Goal: Task Accomplishment & Management: Manage account settings

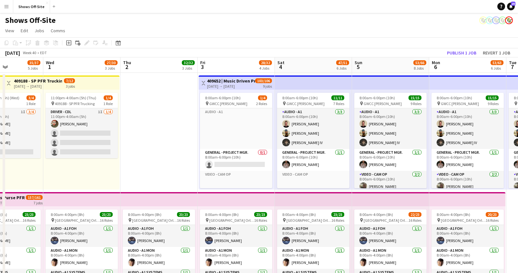
drag, startPoint x: 371, startPoint y: 174, endPoint x: 177, endPoint y: 169, distance: 193.8
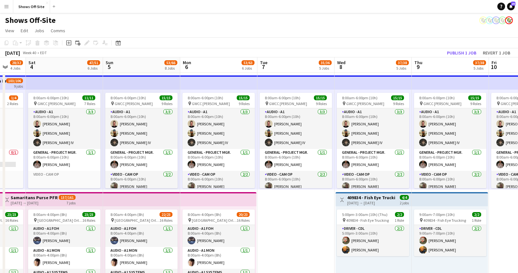
scroll to position [0, 227]
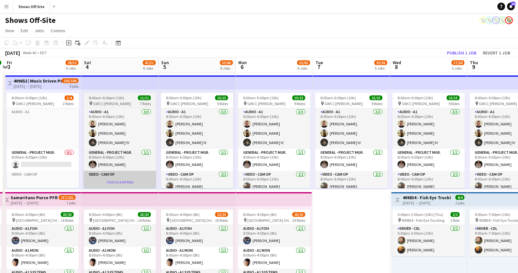
drag, startPoint x: 296, startPoint y: 166, endPoint x: 140, endPoint y: 173, distance: 155.8
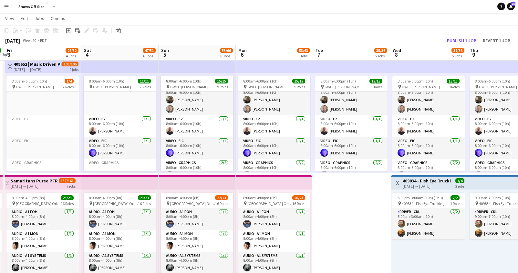
scroll to position [43, 0]
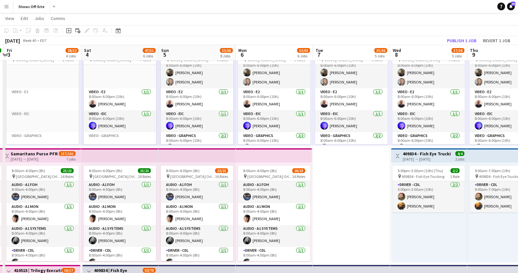
click at [442, 158] on div "[DATE] → [DATE]" at bounding box center [427, 159] width 48 height 5
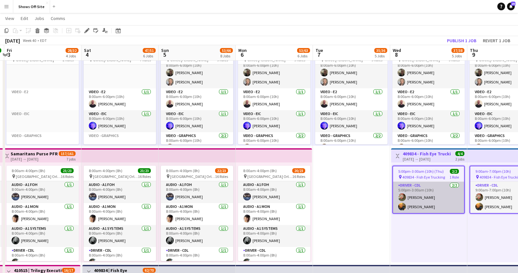
click at [436, 183] on app-card-role "Driver - CDL [DATE] 5:00pm-3:00am (10h) [PERSON_NAME] [PERSON_NAME]" at bounding box center [428, 197] width 71 height 31
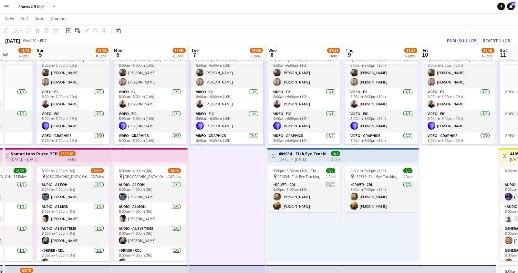
scroll to position [0, 203]
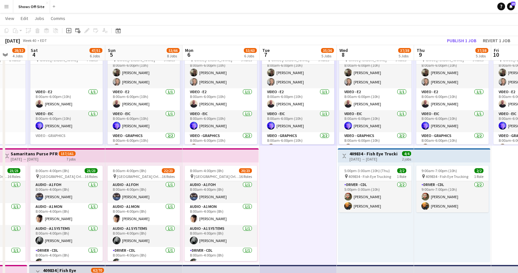
drag, startPoint x: 364, startPoint y: 211, endPoint x: 235, endPoint y: 215, distance: 128.6
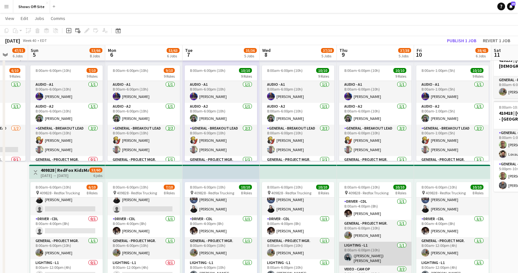
scroll to position [0, 0]
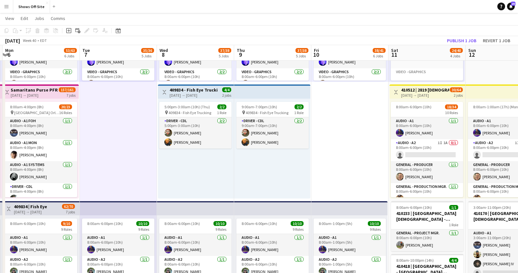
drag, startPoint x: 353, startPoint y: 183, endPoint x: 269, endPoint y: 187, distance: 84.0
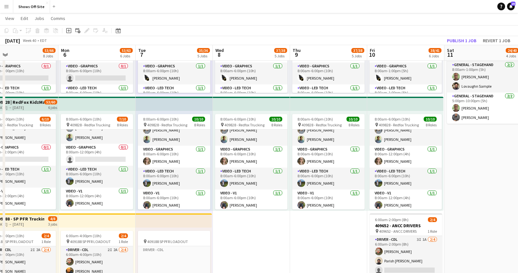
drag, startPoint x: 218, startPoint y: 222, endPoint x: 273, endPoint y: 229, distance: 55.6
click at [273, 229] on app-calendar-viewport "Fri 3 28/32 4 Jobs Sat 4 47/51 6 Jobs Sun 5 53/66 8 Jobs Mon 6 53/63 6 Jobs Tue…" at bounding box center [259, 224] width 518 height 1056
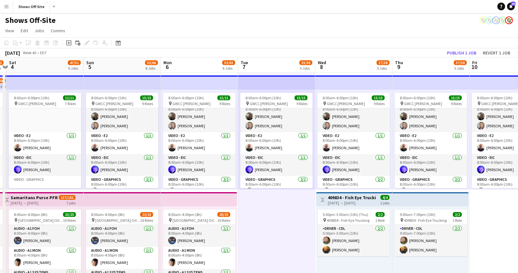
drag, startPoint x: 181, startPoint y: 217, endPoint x: 284, endPoint y: 198, distance: 104.0
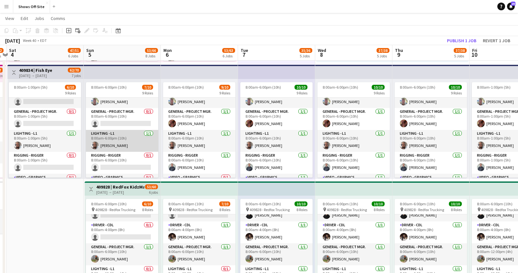
click at [107, 151] on app-card-role "Lighting - L1 [DATE] 8:00am-6:00pm (10h) [PERSON_NAME]" at bounding box center [122, 141] width 72 height 22
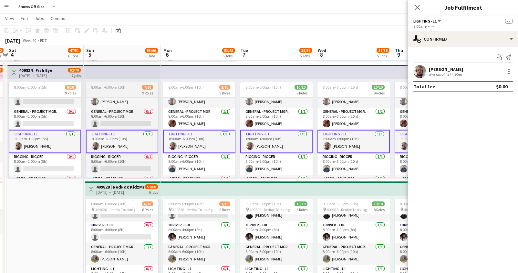
click at [113, 86] on span "8:00am-6:00pm (10h)" at bounding box center [109, 87] width 36 height 5
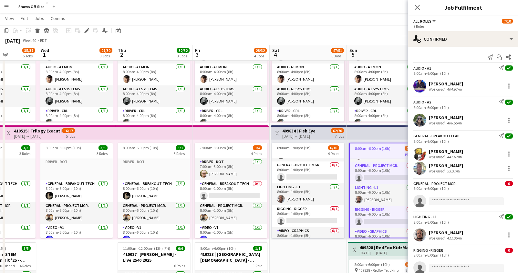
drag, startPoint x: 312, startPoint y: 251, endPoint x: 65, endPoint y: 1, distance: 350.9
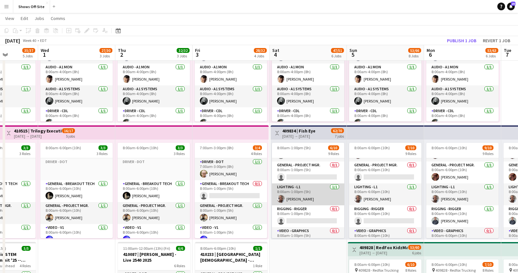
click at [324, 195] on app-card-role "Lighting - L1 [DATE] 8:00am-1:00pm (5h) [PERSON_NAME]" at bounding box center [308, 195] width 72 height 22
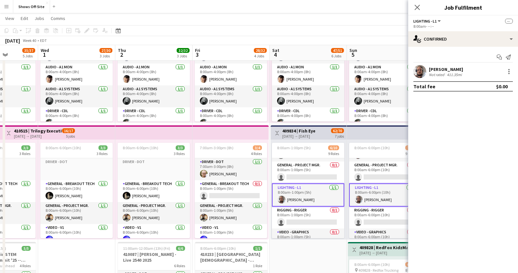
click at [315, 138] on div "[DATE] → [DATE]" at bounding box center [298, 136] width 33 height 5
